Goal: Navigation & Orientation: Find specific page/section

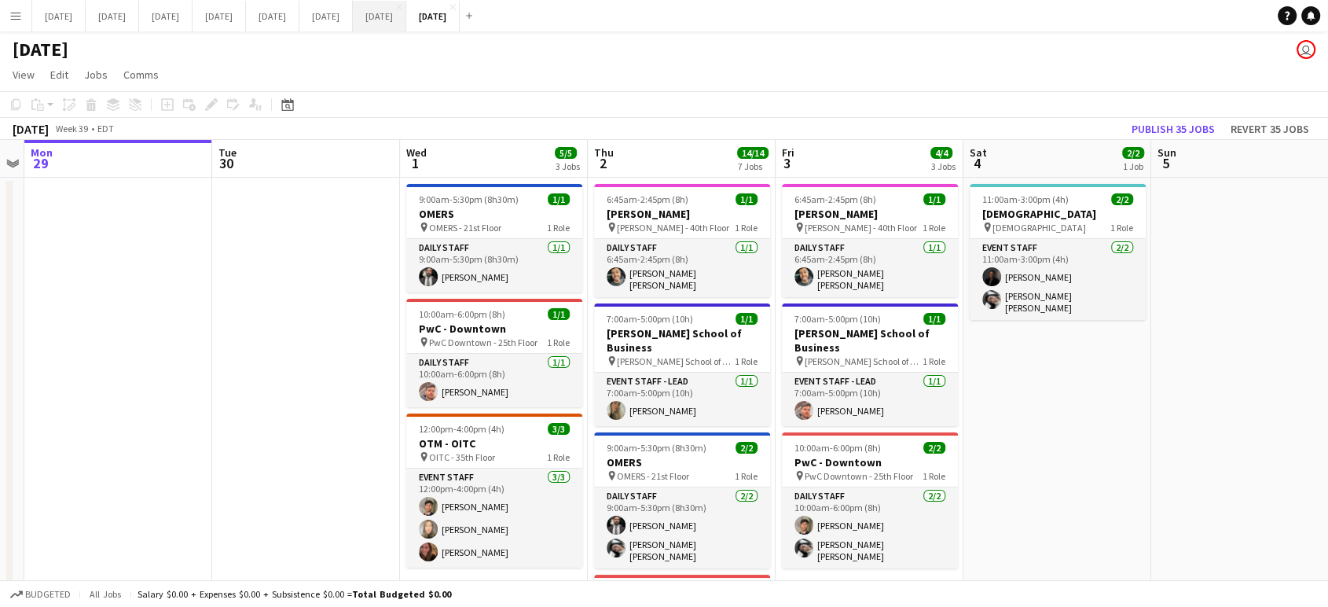
click at [406, 11] on button "[DATE] Close" at bounding box center [379, 16] width 53 height 31
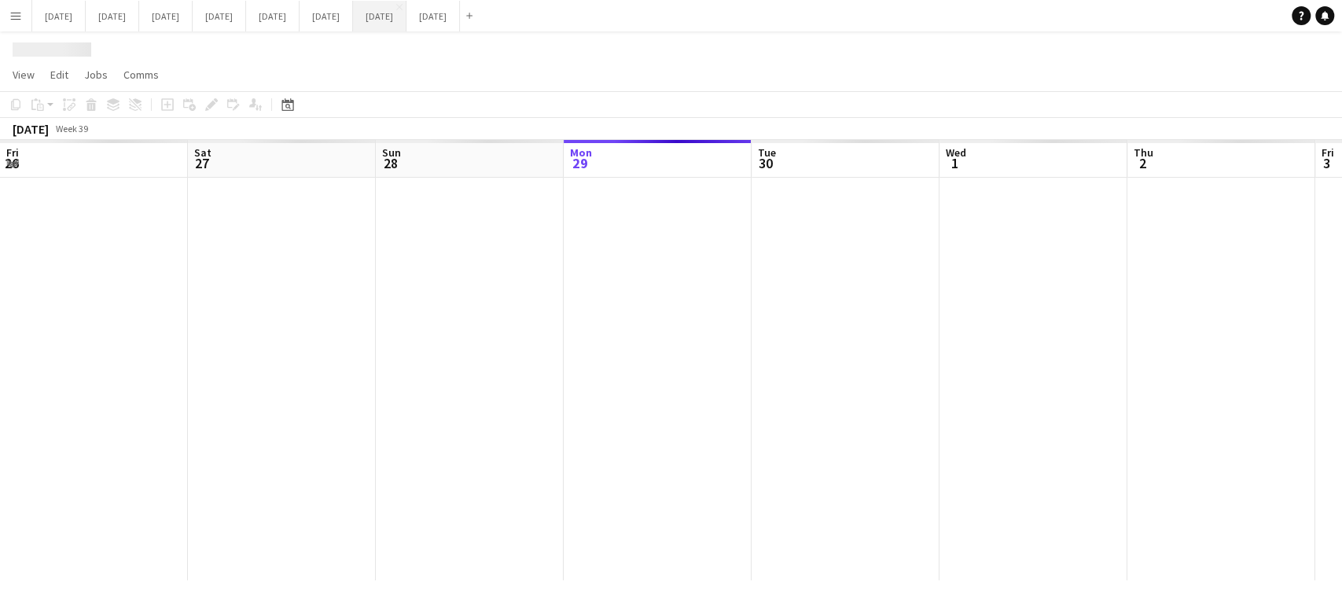
scroll to position [0, 376]
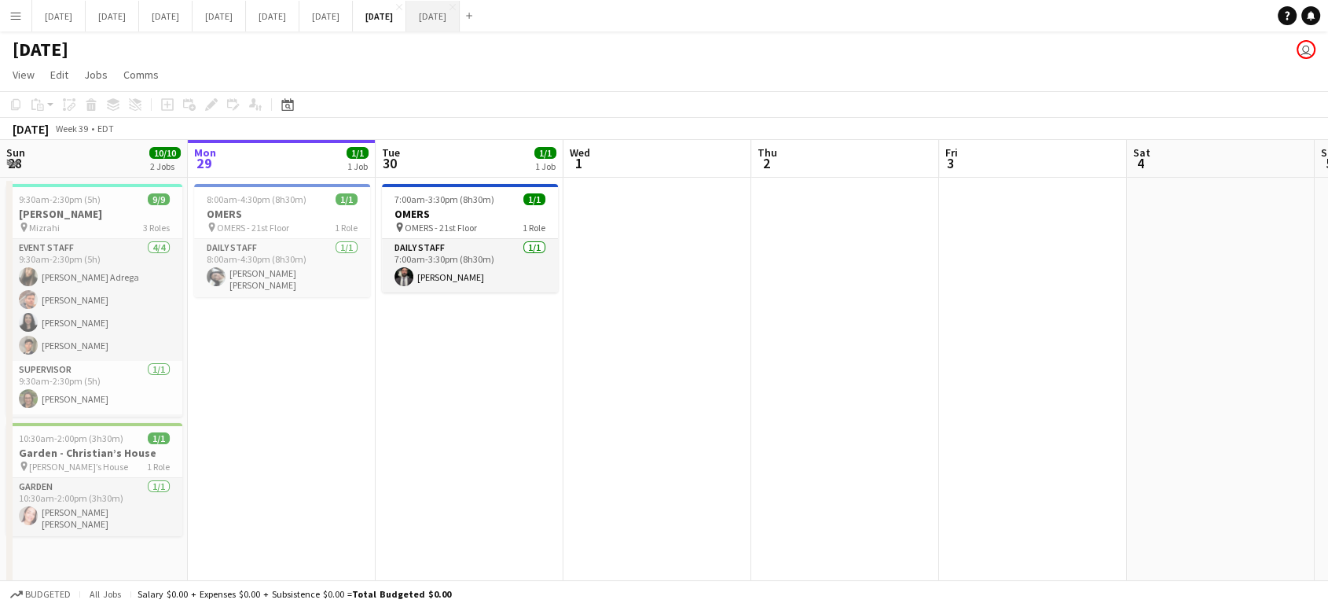
click at [460, 24] on button "[DATE] Close" at bounding box center [432, 16] width 53 height 31
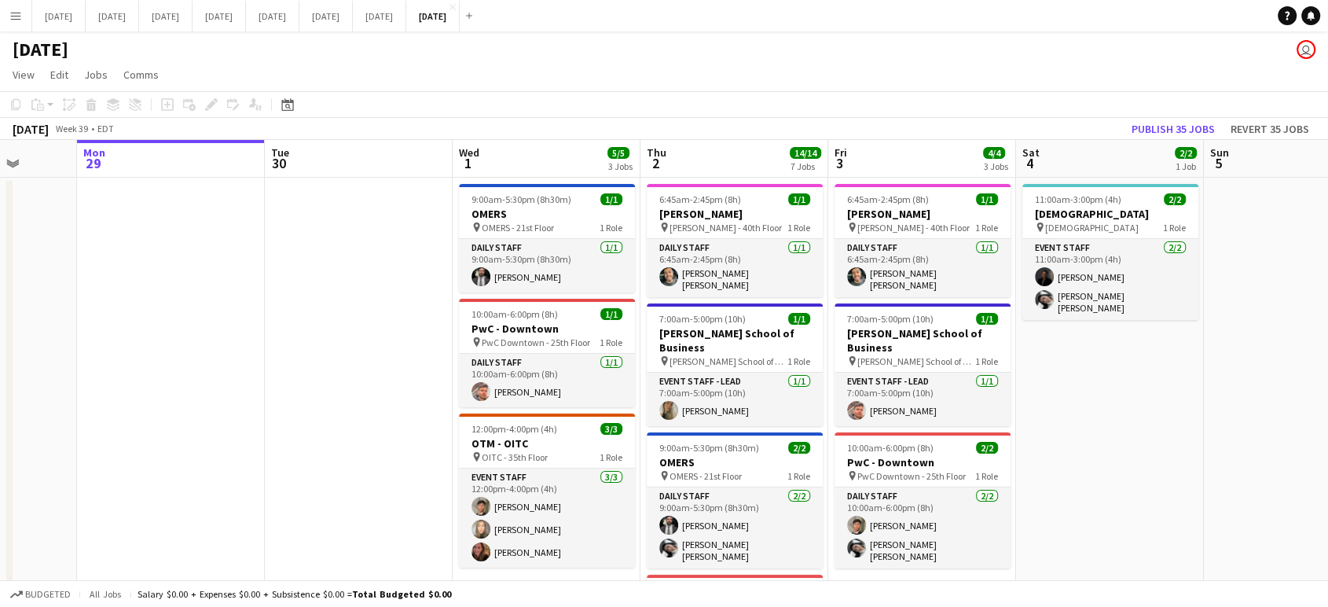
scroll to position [0, 501]
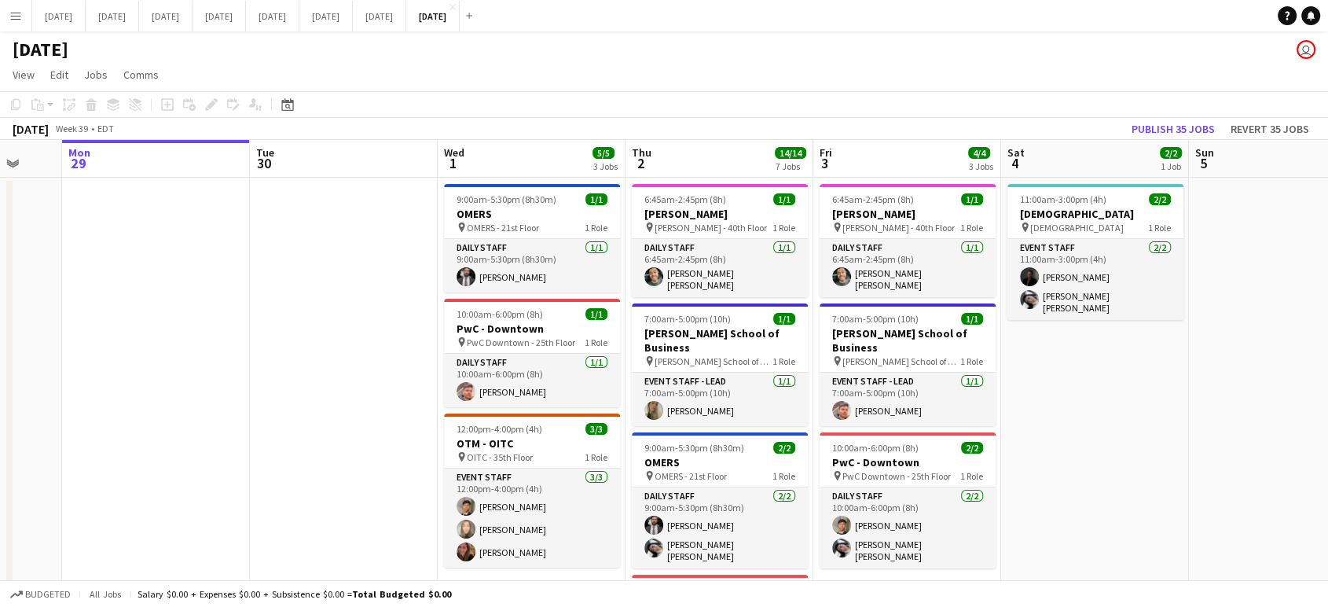
drag, startPoint x: 487, startPoint y: 400, endPoint x: 362, endPoint y: 402, distance: 125.8
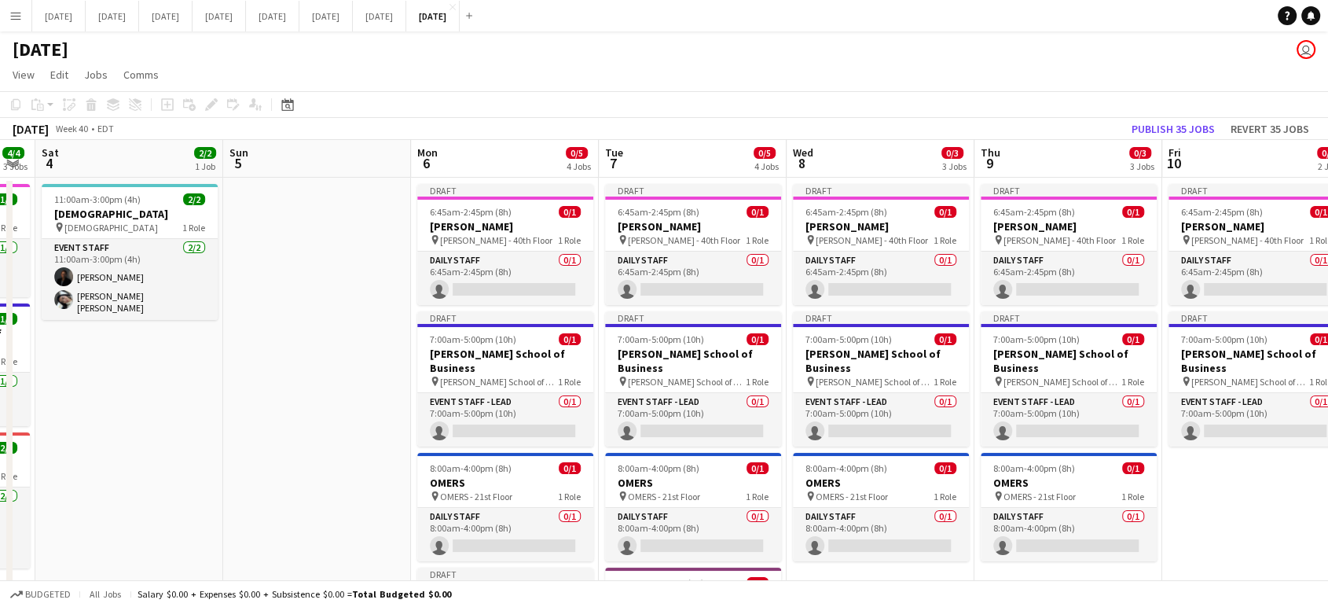
drag, startPoint x: 1249, startPoint y: 464, endPoint x: 314, endPoint y: 483, distance: 934.8
